Goal: Transaction & Acquisition: Download file/media

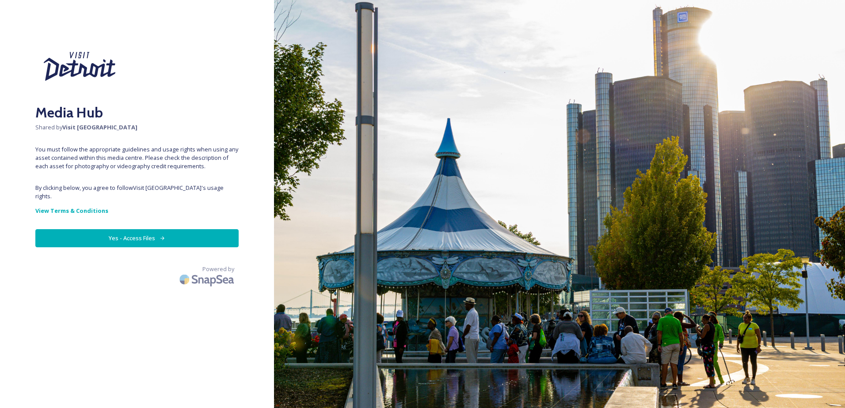
click at [109, 232] on button "Yes - Access Files" at bounding box center [136, 238] width 203 height 18
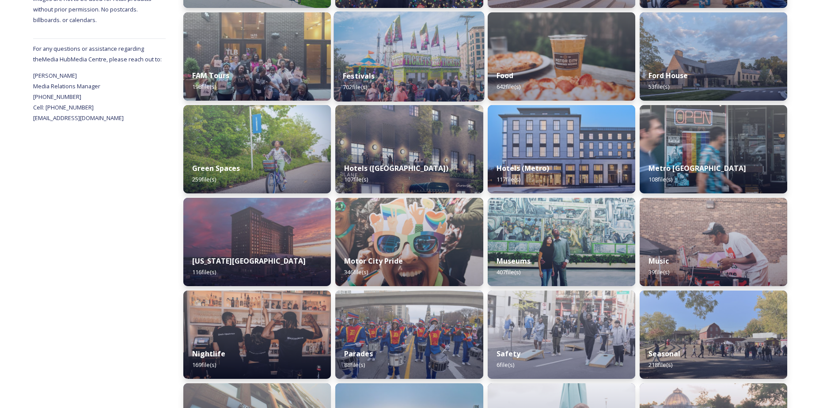
scroll to position [480, 0]
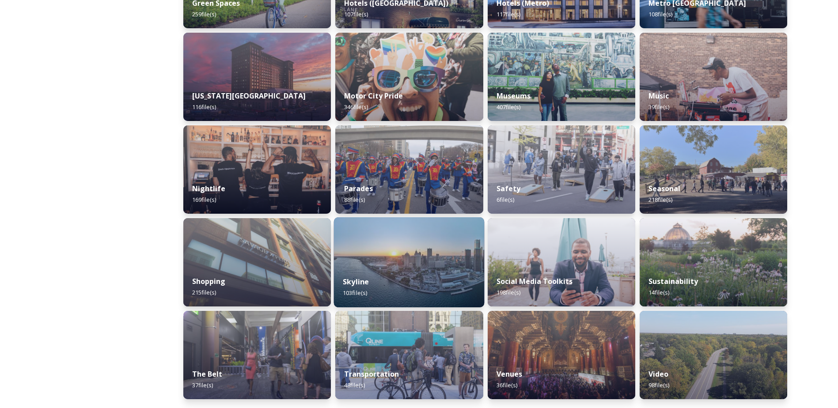
click at [386, 250] on img at bounding box center [409, 262] width 151 height 90
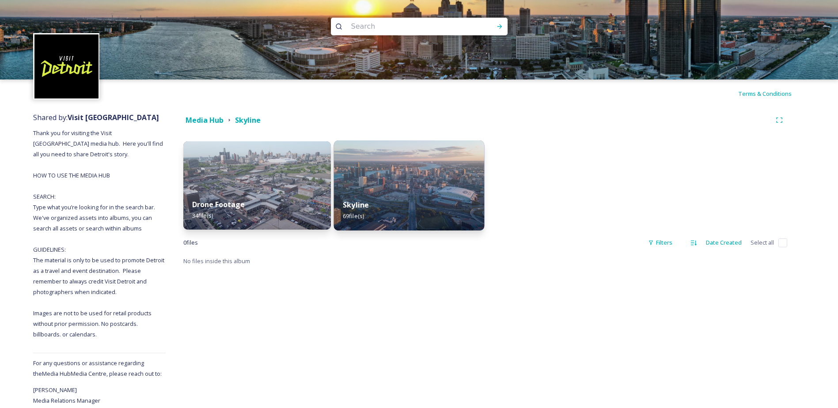
click at [408, 175] on img at bounding box center [409, 185] width 151 height 90
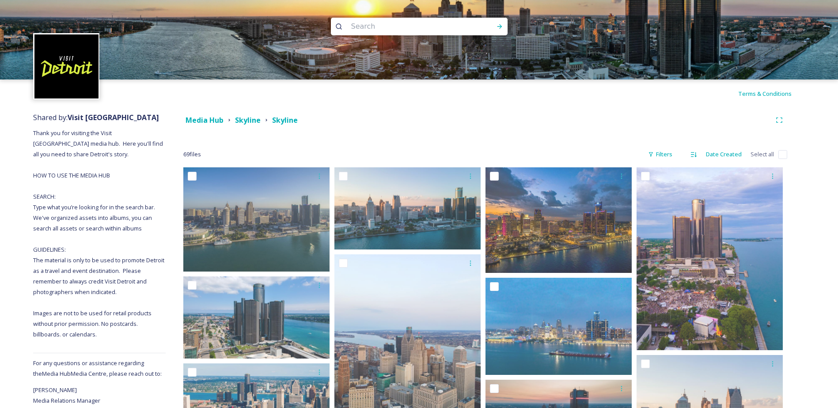
click at [389, 27] on input at bounding box center [407, 26] width 121 height 19
type input "huntington"
click at [403, 107] on div "Terms & Conditions" at bounding box center [419, 94] width 838 height 28
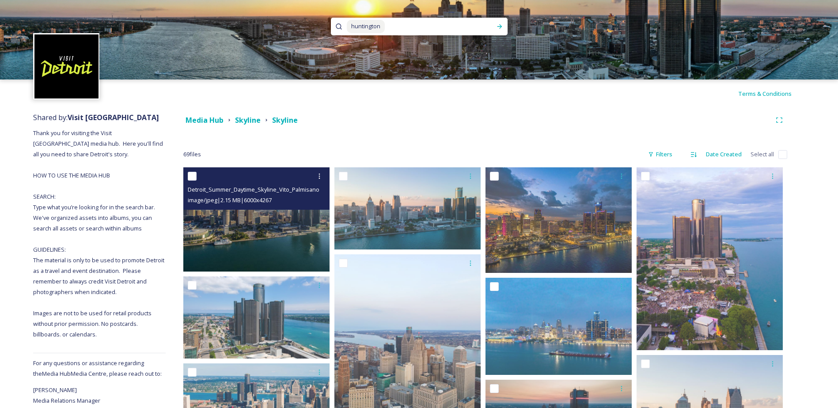
click at [256, 233] on img at bounding box center [256, 219] width 146 height 104
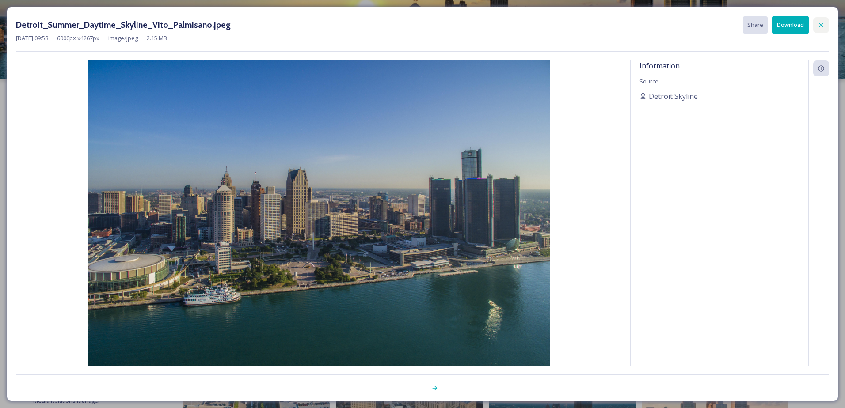
click at [822, 29] on div at bounding box center [821, 25] width 16 height 16
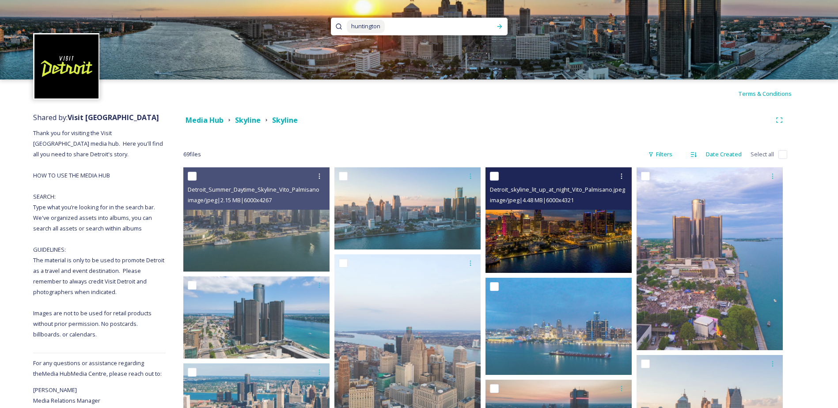
click at [546, 208] on div "Detroit_skyline_lit_up_at_night_Vito_Palmisano.jpeg image/jpeg | 4.48 MB | 6000…" at bounding box center [558, 188] width 146 height 42
click at [546, 250] on img at bounding box center [558, 219] width 146 height 105
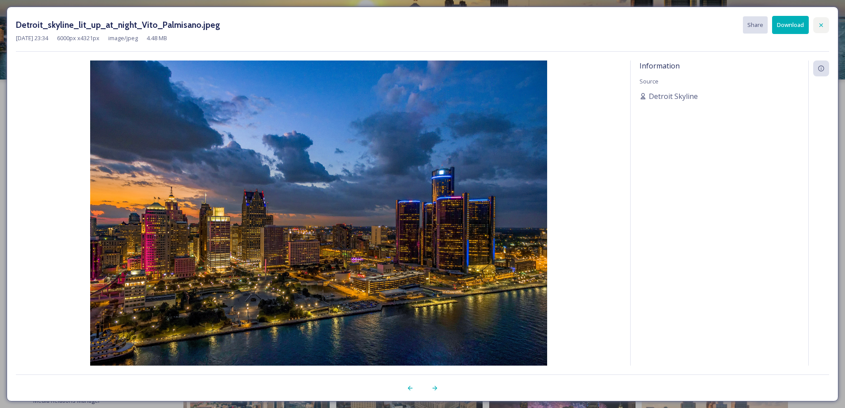
click at [823, 26] on icon at bounding box center [820, 25] width 7 height 7
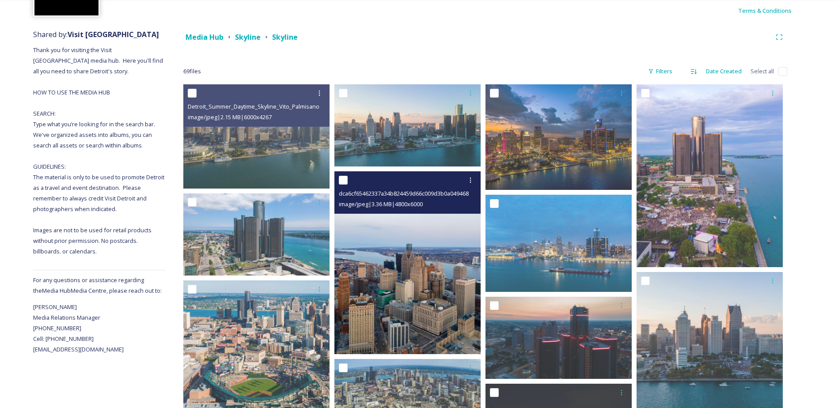
scroll to position [88, 0]
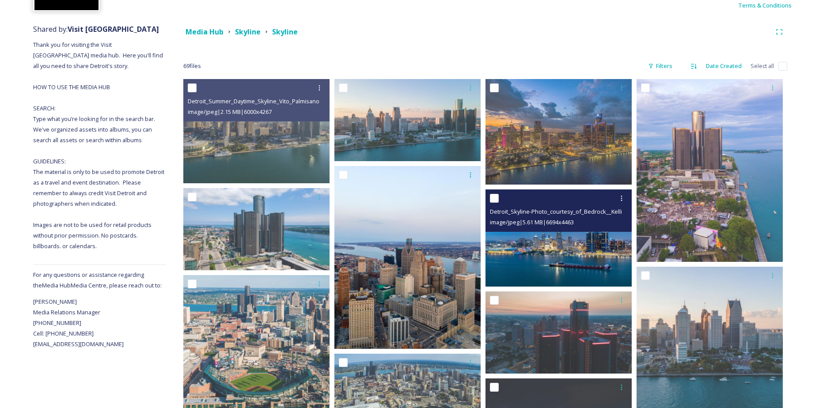
click at [529, 227] on div "image/jpeg | 5.61 MB | 6694 x 4463" at bounding box center [560, 222] width 140 height 11
click at [526, 249] on img at bounding box center [558, 239] width 146 height 98
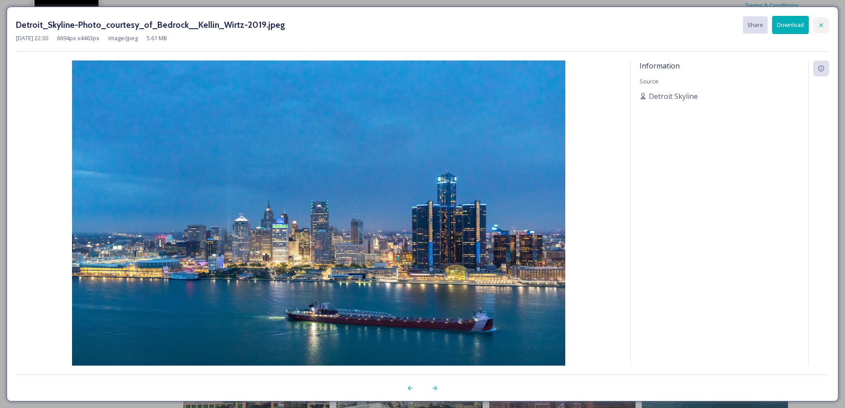
click at [818, 27] on icon at bounding box center [820, 25] width 7 height 7
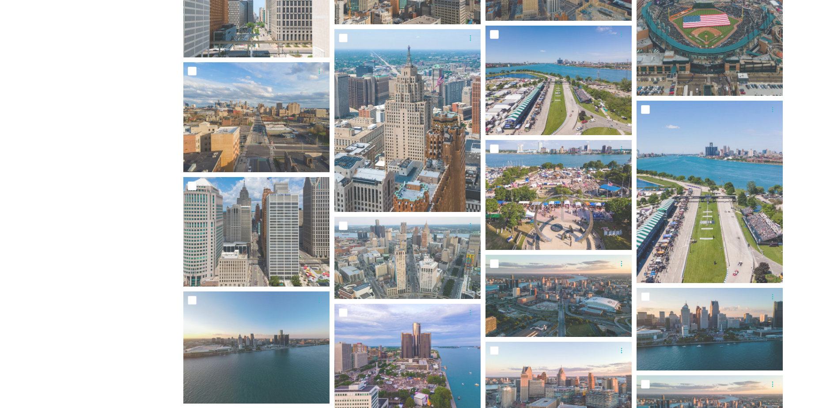
scroll to position [1848, 0]
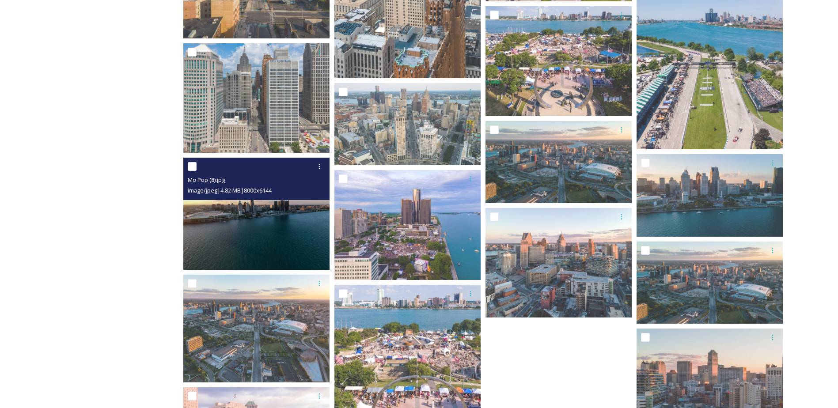
click at [226, 217] on img at bounding box center [256, 214] width 146 height 112
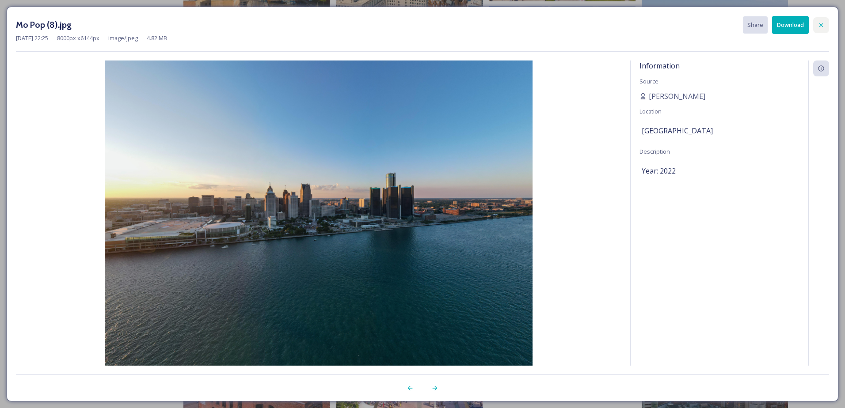
click at [823, 23] on icon at bounding box center [820, 25] width 7 height 7
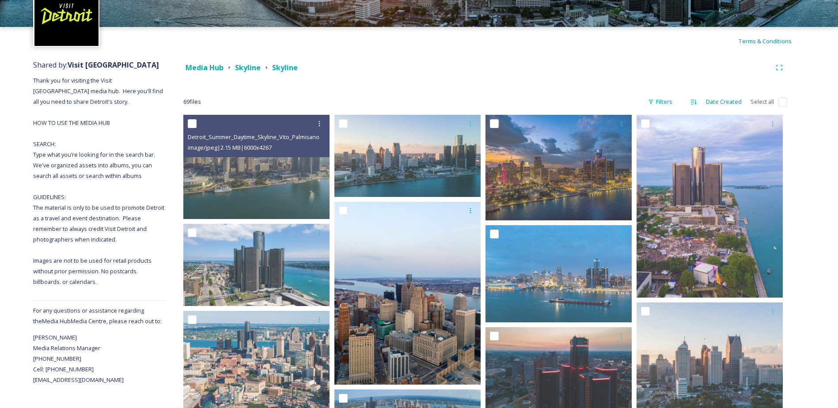
scroll to position [0, 0]
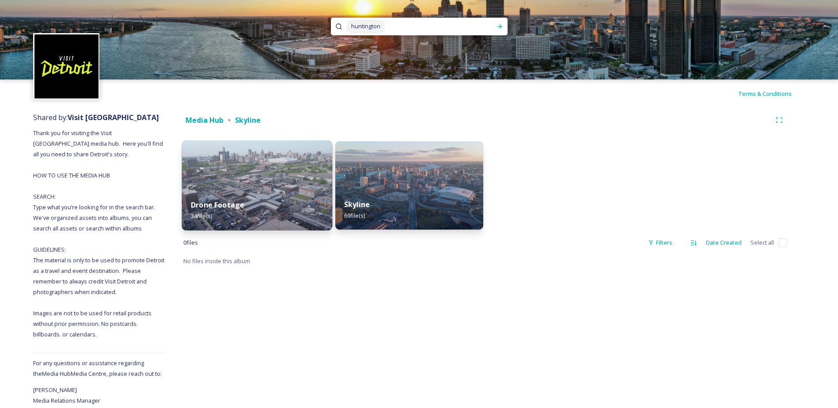
click at [277, 178] on img at bounding box center [257, 185] width 151 height 90
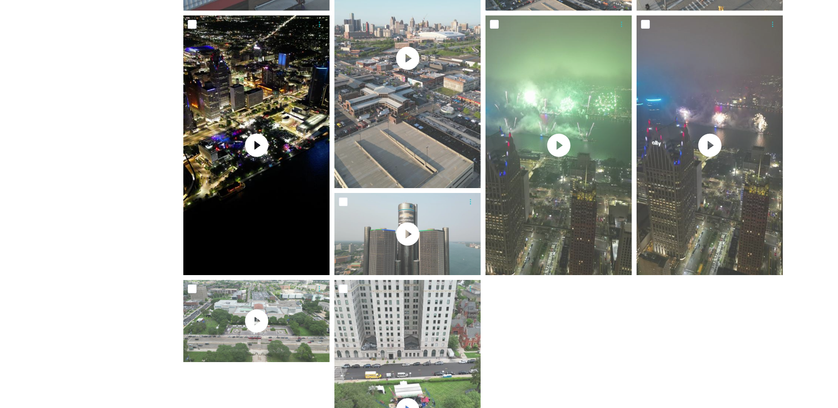
scroll to position [972, 0]
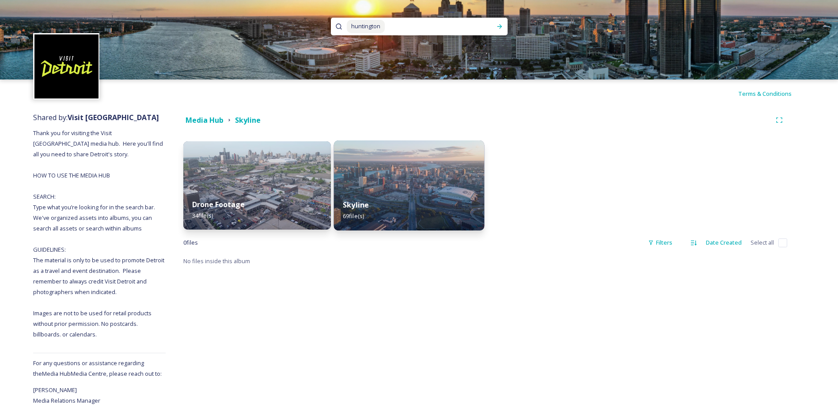
click at [419, 200] on div "Skyline 69 file(s)" at bounding box center [409, 210] width 151 height 40
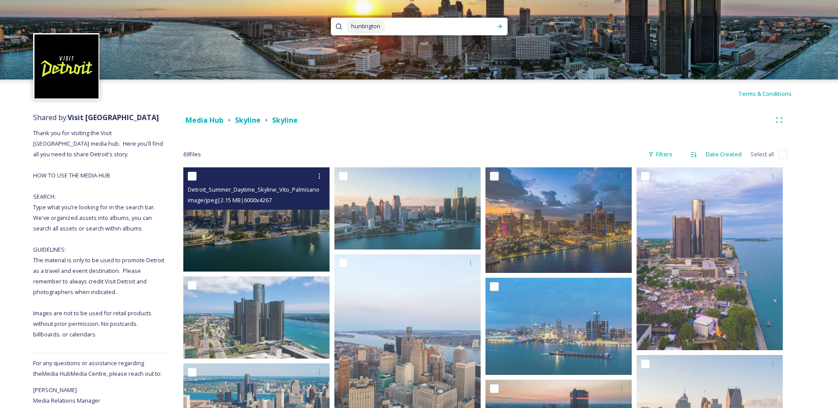
click at [258, 201] on span "image/jpeg | 2.15 MB | 6000 x 4267" at bounding box center [230, 200] width 84 height 8
click at [259, 224] on img at bounding box center [256, 219] width 146 height 104
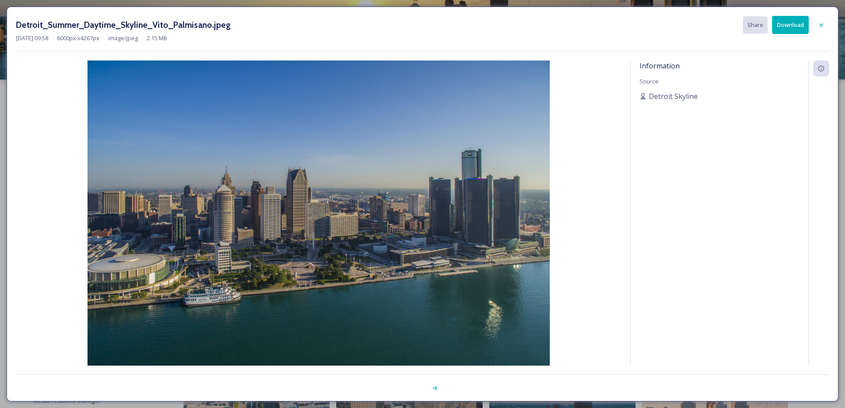
click at [783, 24] on button "Download" at bounding box center [790, 25] width 37 height 18
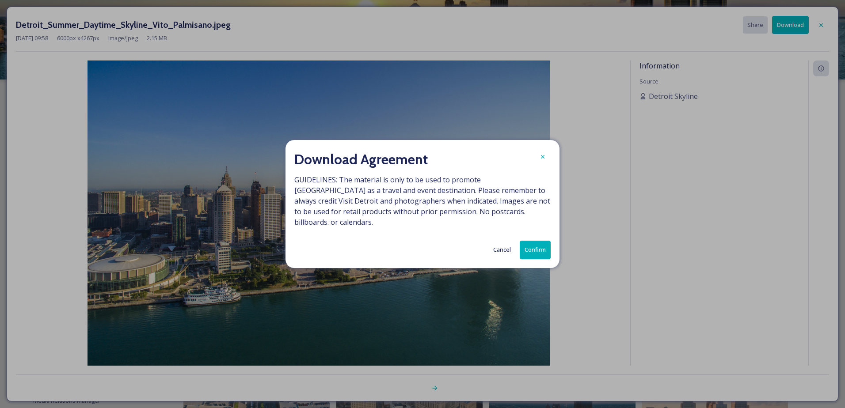
click at [535, 251] on button "Confirm" at bounding box center [534, 250] width 31 height 18
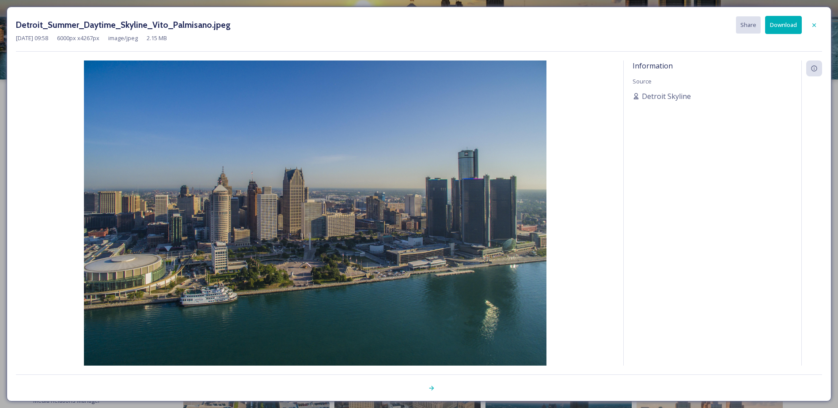
drag, startPoint x: 562, startPoint y: 32, endPoint x: 607, endPoint y: 33, distance: 44.6
click at [562, 32] on div "Detroit_Summer_Daytime_Skyline_Vito_Palmisano.jpeg Share Download" at bounding box center [419, 25] width 806 height 18
click at [813, 27] on icon at bounding box center [814, 25] width 7 height 7
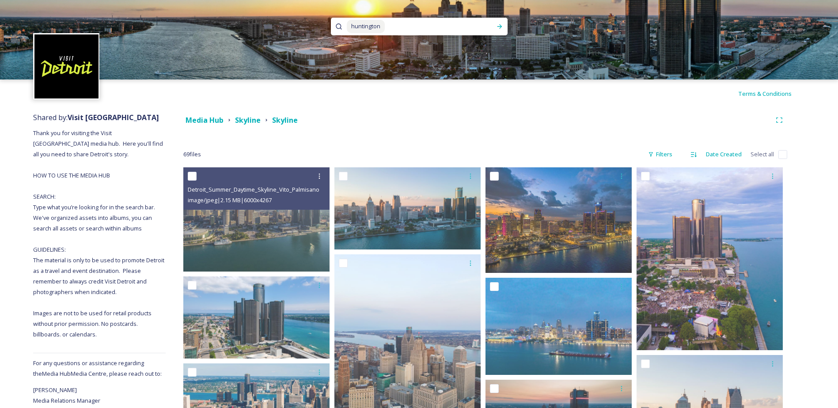
click at [423, 120] on div "Media Hub Skyline Skyline" at bounding box center [477, 120] width 588 height 11
